Goal: Navigation & Orientation: Find specific page/section

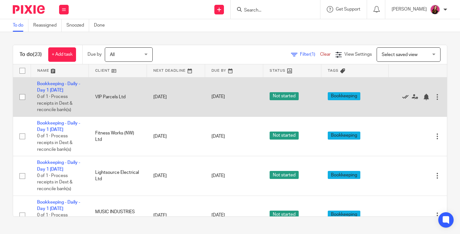
click at [403, 97] on icon at bounding box center [406, 97] width 6 height 6
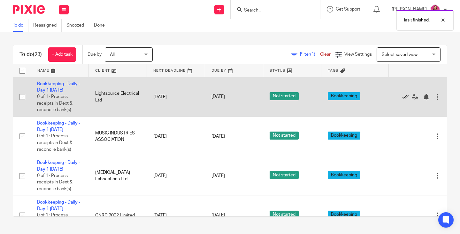
click at [403, 96] on icon at bounding box center [406, 97] width 6 height 6
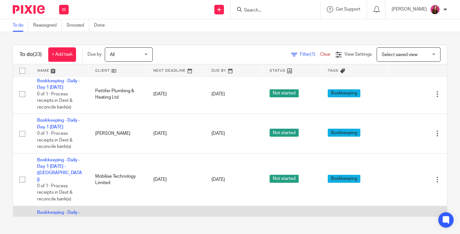
scroll to position [192, 0]
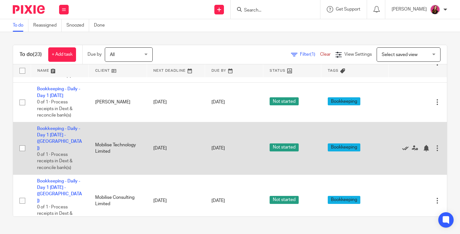
click at [403, 145] on icon at bounding box center [406, 148] width 6 height 6
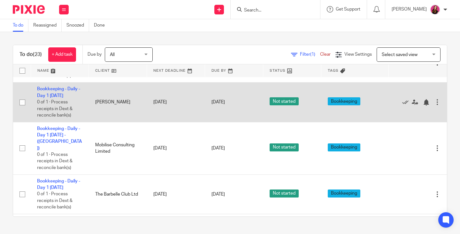
drag, startPoint x: 390, startPoint y: 145, endPoint x: 330, endPoint y: 96, distance: 77.3
click at [403, 145] on icon at bounding box center [406, 148] width 6 height 6
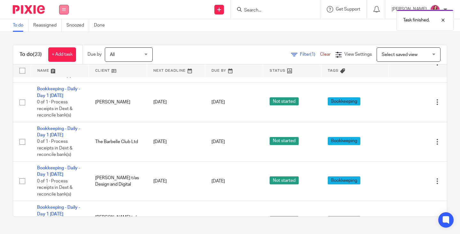
click at [63, 8] on icon at bounding box center [64, 10] width 4 height 4
click at [67, 57] on li "Team" at bounding box center [63, 57] width 17 height 9
drag, startPoint x: 63, startPoint y: 57, endPoint x: 59, endPoint y: 55, distance: 4.2
click at [63, 57] on link "Team" at bounding box center [60, 58] width 11 height 4
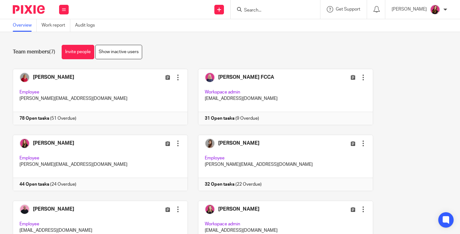
click at [39, 118] on link at bounding box center [95, 97] width 185 height 56
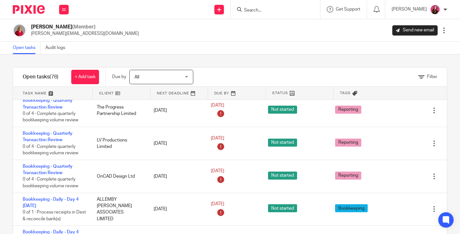
scroll to position [64, 0]
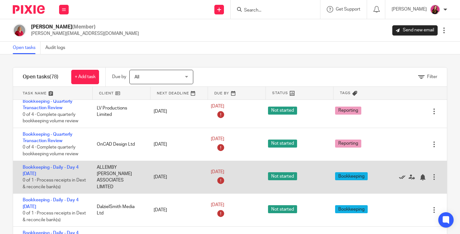
click at [399, 177] on icon at bounding box center [402, 177] width 6 height 6
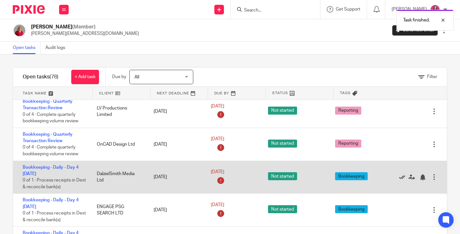
click at [399, 177] on icon at bounding box center [402, 177] width 6 height 6
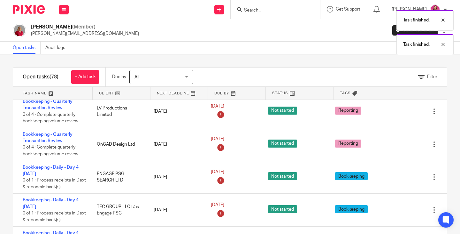
click at [399, 177] on icon at bounding box center [402, 177] width 6 height 6
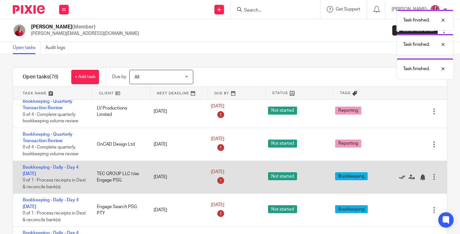
click at [399, 177] on icon at bounding box center [402, 177] width 6 height 6
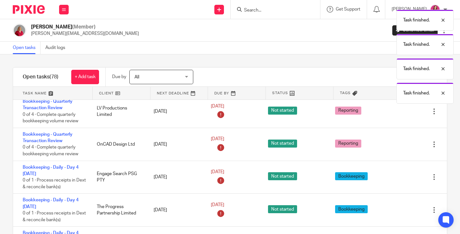
click at [399, 177] on icon at bounding box center [402, 177] width 6 height 6
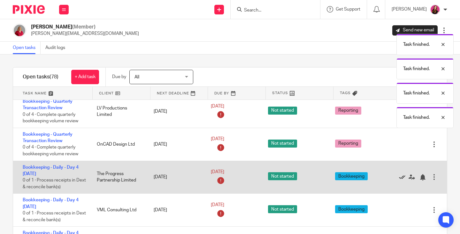
click at [399, 177] on icon at bounding box center [402, 177] width 6 height 6
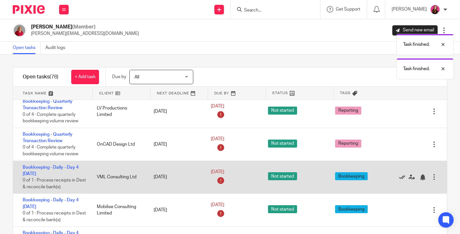
click at [399, 177] on icon at bounding box center [402, 177] width 6 height 6
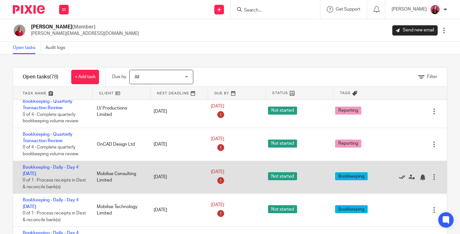
click at [399, 177] on icon at bounding box center [402, 177] width 6 height 6
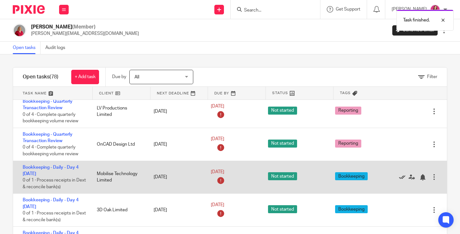
click at [399, 177] on icon at bounding box center [402, 177] width 6 height 6
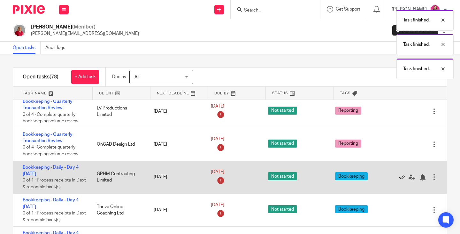
click at [399, 177] on icon at bounding box center [402, 177] width 6 height 6
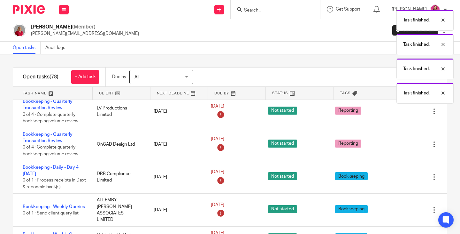
click at [399, 177] on icon at bounding box center [402, 177] width 6 height 6
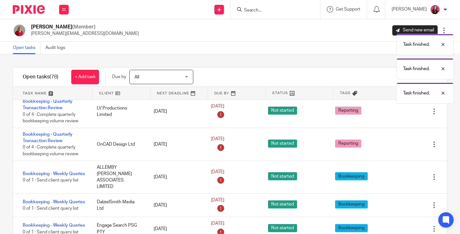
click at [399, 177] on icon at bounding box center [402, 177] width 6 height 6
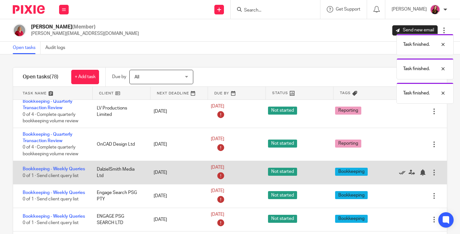
click at [399, 176] on icon at bounding box center [402, 172] width 6 height 6
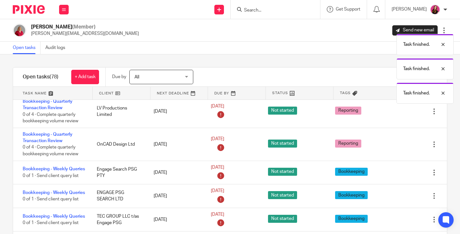
click at [399, 176] on icon at bounding box center [402, 172] width 6 height 6
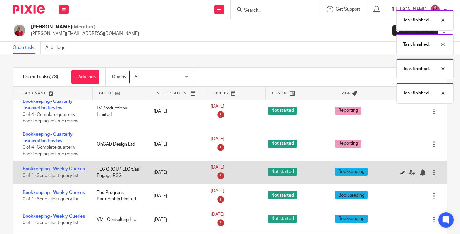
click at [399, 176] on icon at bounding box center [402, 172] width 6 height 6
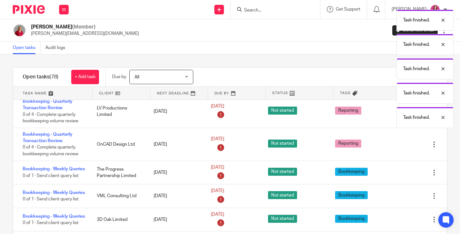
click at [399, 176] on icon at bounding box center [402, 172] width 6 height 6
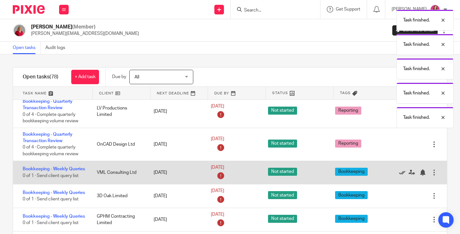
click at [399, 176] on icon at bounding box center [402, 172] width 6 height 6
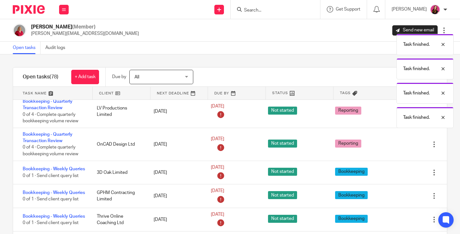
click at [399, 176] on icon at bounding box center [402, 172] width 6 height 6
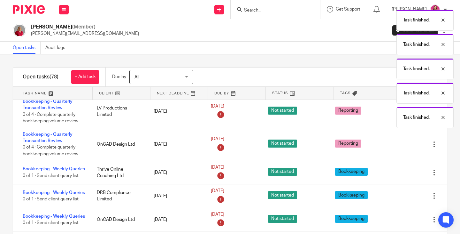
click at [399, 176] on icon at bounding box center [402, 172] width 6 height 6
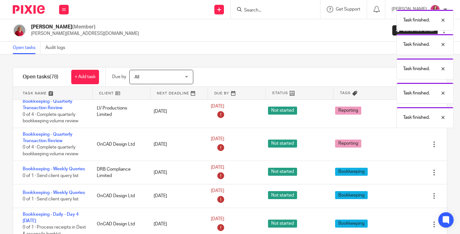
click at [399, 176] on icon at bounding box center [402, 172] width 6 height 6
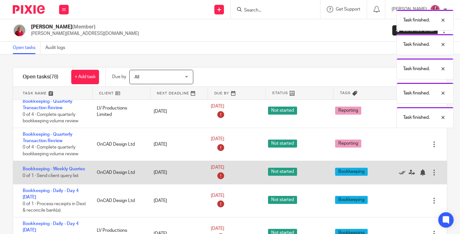
click at [399, 176] on icon at bounding box center [402, 172] width 6 height 6
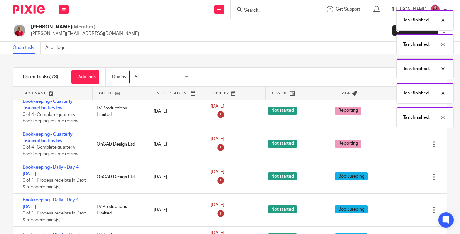
click at [399, 176] on icon at bounding box center [402, 177] width 6 height 6
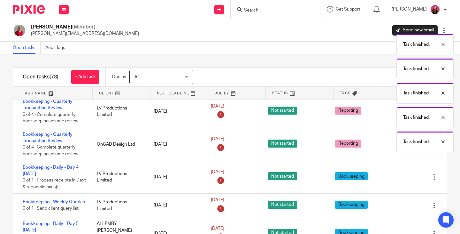
click at [399, 176] on icon at bounding box center [402, 177] width 6 height 6
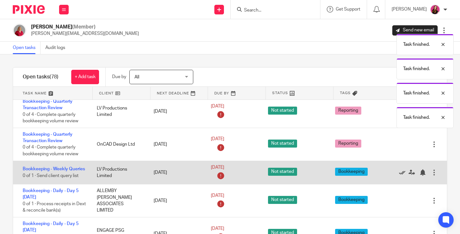
click at [399, 176] on icon at bounding box center [402, 172] width 6 height 6
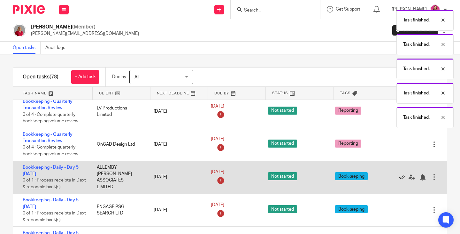
click at [399, 176] on icon at bounding box center [402, 177] width 6 height 6
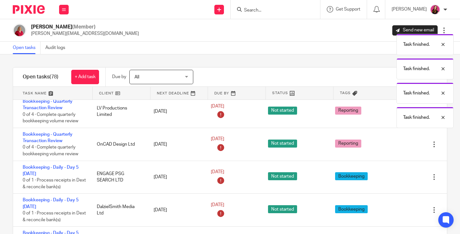
click at [399, 176] on icon at bounding box center [402, 177] width 6 height 6
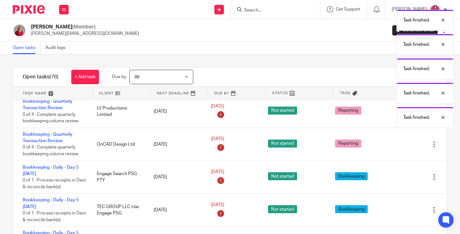
click at [399, 176] on icon at bounding box center [402, 177] width 6 height 6
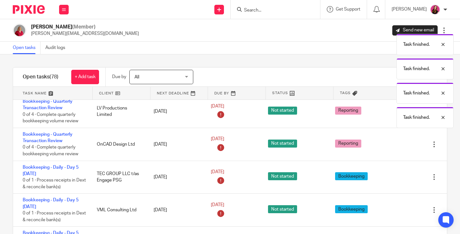
click at [399, 176] on icon at bounding box center [402, 177] width 6 height 6
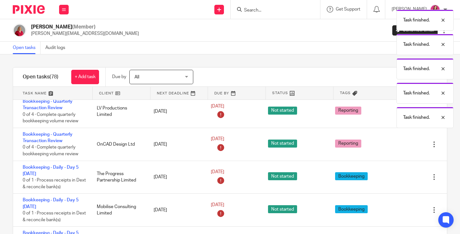
click at [399, 176] on icon at bounding box center [402, 177] width 6 height 6
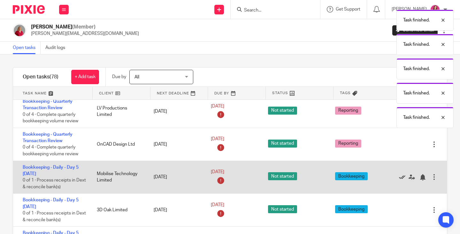
click at [399, 176] on icon at bounding box center [402, 177] width 6 height 6
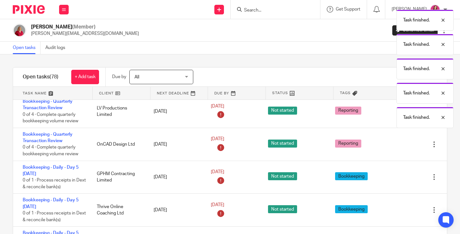
click at [399, 176] on icon at bounding box center [402, 177] width 6 height 6
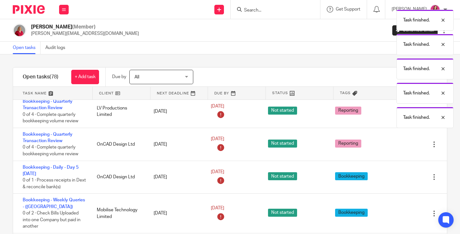
click at [399, 176] on icon at bounding box center [402, 177] width 6 height 6
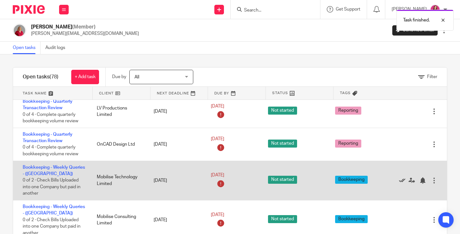
click at [399, 180] on icon at bounding box center [402, 180] width 6 height 6
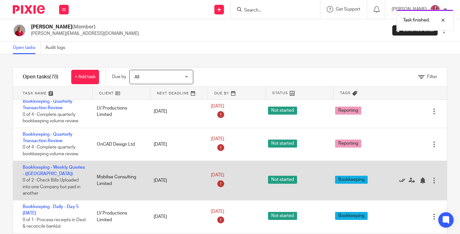
click at [399, 180] on icon at bounding box center [402, 180] width 6 height 6
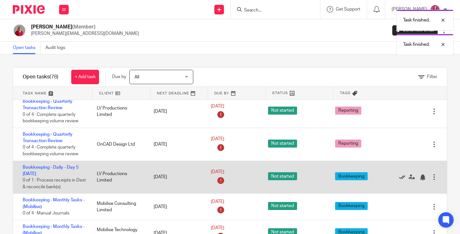
click at [399, 178] on icon at bounding box center [402, 177] width 6 height 6
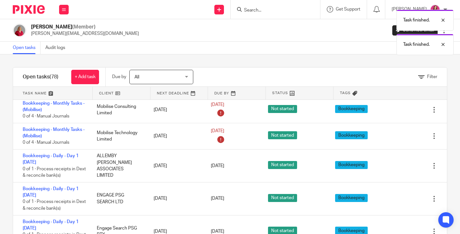
scroll to position [160, 0]
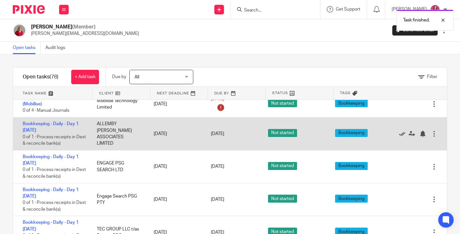
click at [399, 133] on icon at bounding box center [402, 133] width 6 height 6
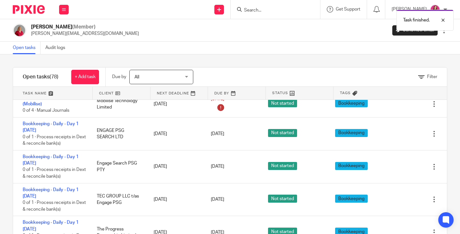
click at [399, 133] on icon at bounding box center [402, 133] width 6 height 6
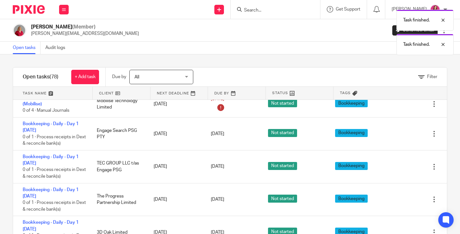
click at [399, 133] on icon at bounding box center [402, 133] width 6 height 6
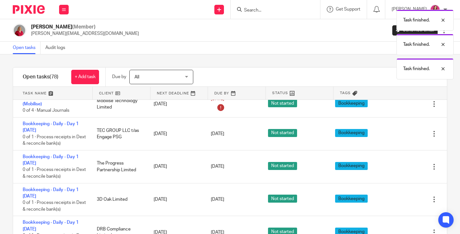
click at [399, 133] on icon at bounding box center [402, 133] width 6 height 6
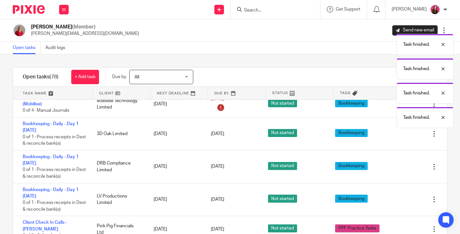
click at [399, 133] on icon at bounding box center [402, 133] width 6 height 6
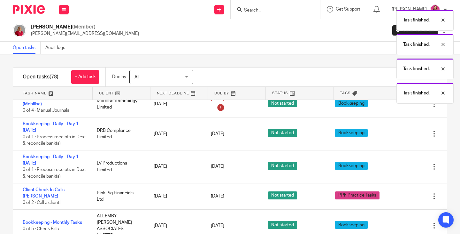
click at [399, 133] on icon at bounding box center [402, 133] width 6 height 6
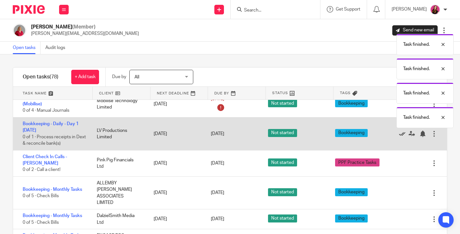
click at [399, 133] on icon at bounding box center [402, 133] width 6 height 6
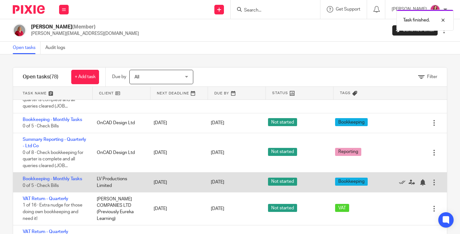
scroll to position [31, 0]
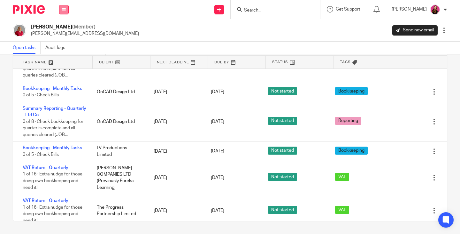
click at [66, 12] on button at bounding box center [64, 10] width 10 height 10
click at [65, 57] on link "Team" at bounding box center [60, 58] width 11 height 4
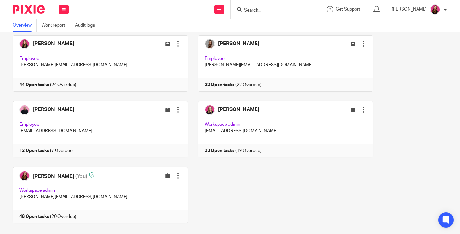
scroll to position [111, 0]
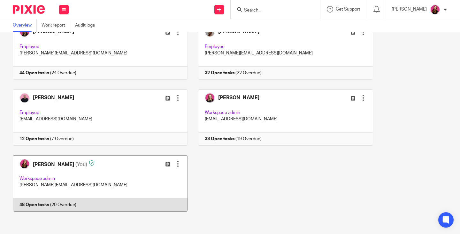
click at [62, 164] on link at bounding box center [95, 183] width 185 height 56
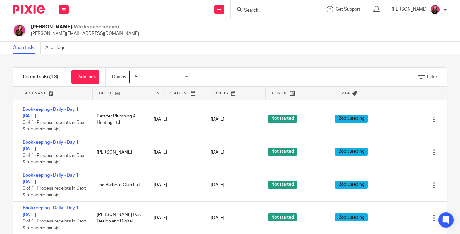
scroll to position [128, 0]
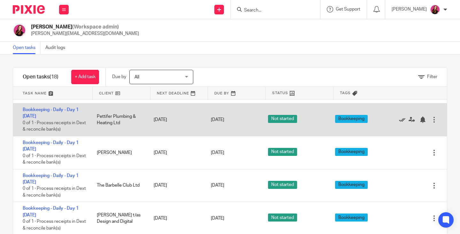
click at [399, 120] on icon at bounding box center [402, 119] width 6 height 6
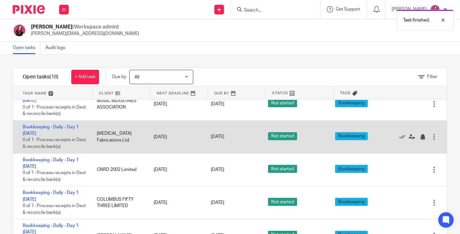
scroll to position [0, 0]
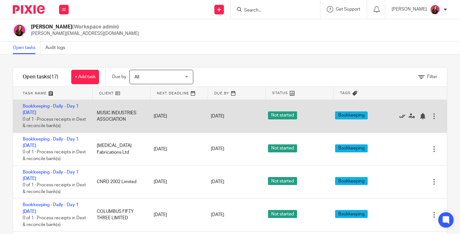
click at [399, 116] on icon at bounding box center [402, 116] width 6 height 6
click at [73, 107] on link "Bookkeeping - Daily - Day 1 Monday" at bounding box center [51, 109] width 56 height 11
